Goal: Check status: Check status

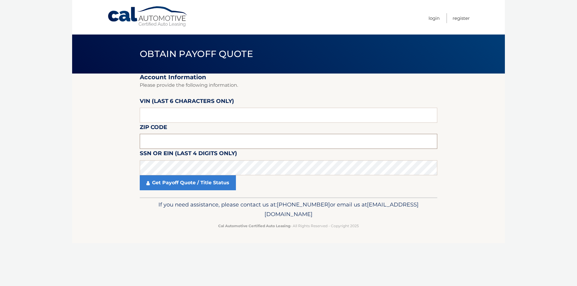
click at [174, 143] on input "text" at bounding box center [288, 141] width 297 height 15
click at [188, 142] on input "text" at bounding box center [288, 141] width 297 height 15
type input "07834"
click at [192, 117] on input "text" at bounding box center [288, 115] width 297 height 15
type input "141207"
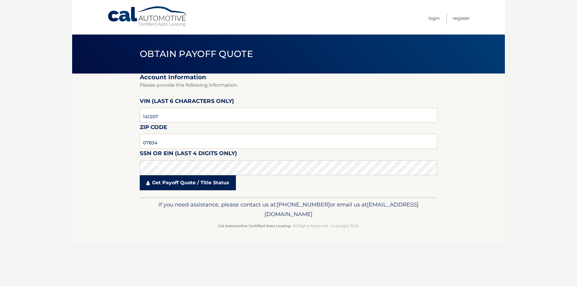
click at [185, 187] on link "Get Payoff Quote / Title Status" at bounding box center [188, 182] width 96 height 15
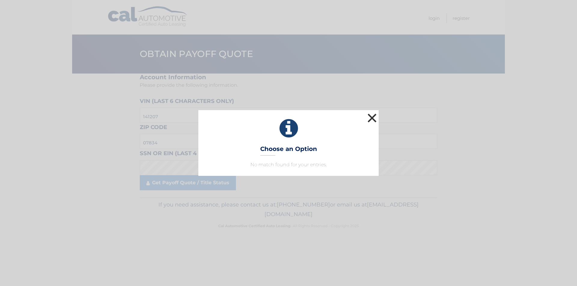
click at [372, 119] on button "×" at bounding box center [372, 118] width 12 height 12
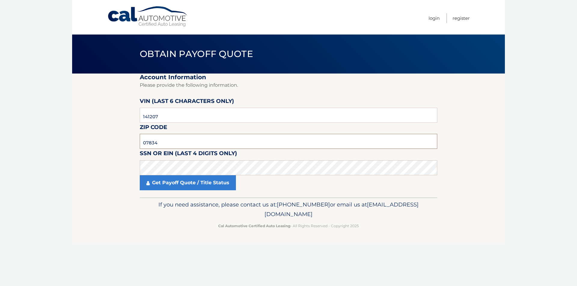
drag, startPoint x: 193, startPoint y: 145, endPoint x: 119, endPoint y: 139, distance: 73.9
click at [119, 139] on section "Account Information Please provide the following information. [PERSON_NAME] (la…" at bounding box center [288, 136] width 433 height 124
type input "07940"
click at [168, 185] on link "Get Payoff Quote / Title Status" at bounding box center [188, 182] width 96 height 15
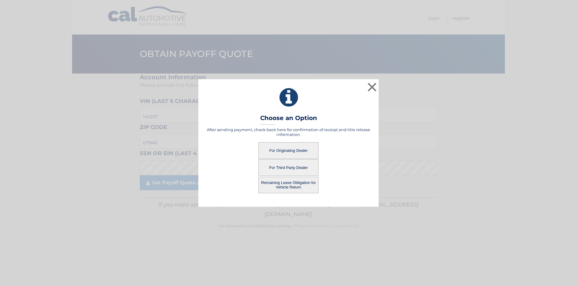
click at [297, 151] on button "For Originating Dealer" at bounding box center [288, 150] width 60 height 17
click at [278, 147] on button "For Originating Dealer" at bounding box center [288, 150] width 60 height 17
